Goal: Information Seeking & Learning: Learn about a topic

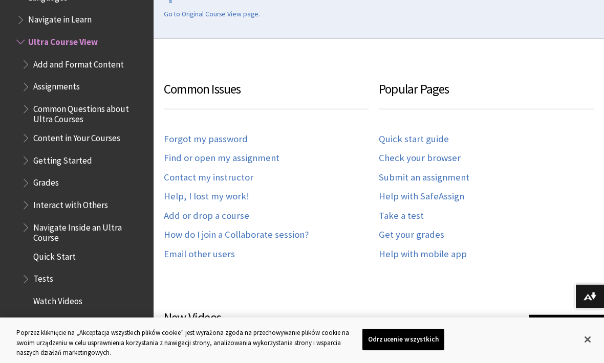
scroll to position [283, 0]
click at [226, 137] on link "Forgot my password" at bounding box center [206, 139] width 84 height 12
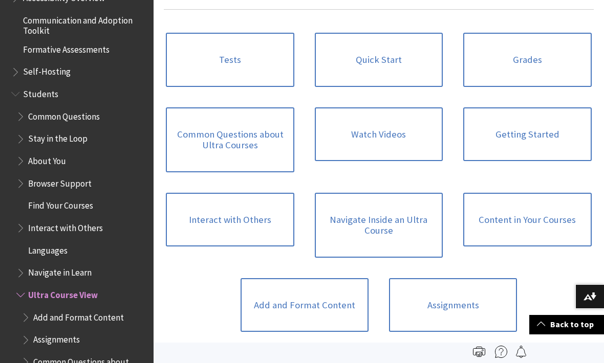
scroll to position [915, 0]
click at [35, 175] on span "Browser Support" at bounding box center [59, 182] width 63 height 14
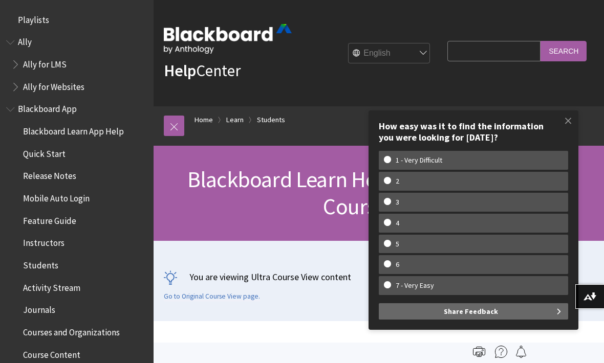
scroll to position [1168, 0]
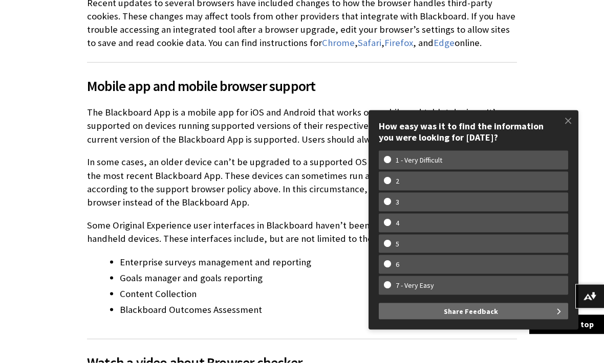
scroll to position [505, 0]
